Goal: Navigation & Orientation: Find specific page/section

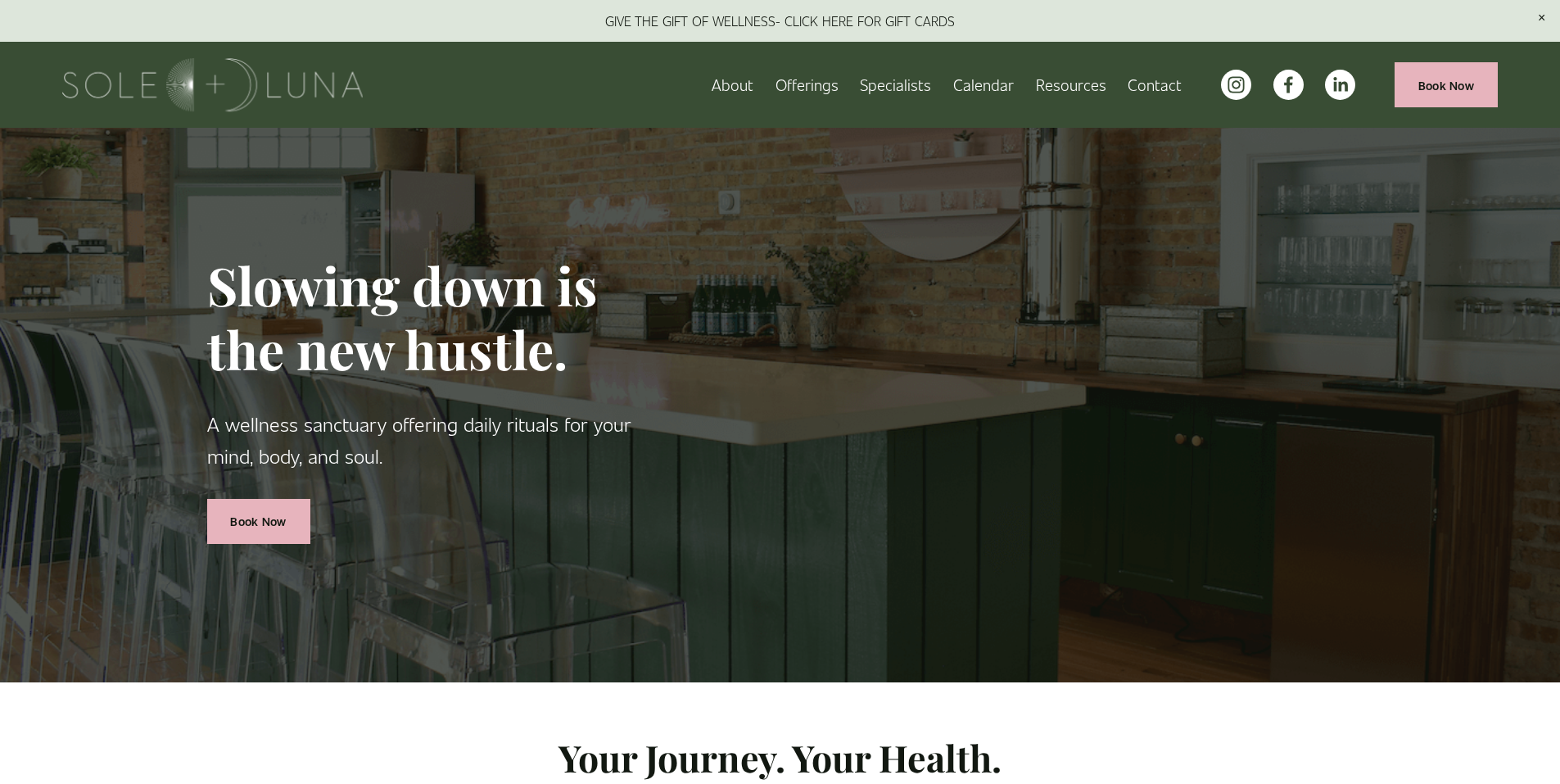
drag, startPoint x: 1572, startPoint y: 76, endPoint x: 1549, endPoint y: 2, distance: 77.5
click at [903, 87] on link "Specialists" at bounding box center [895, 85] width 71 height 28
